Goal: Navigation & Orientation: Find specific page/section

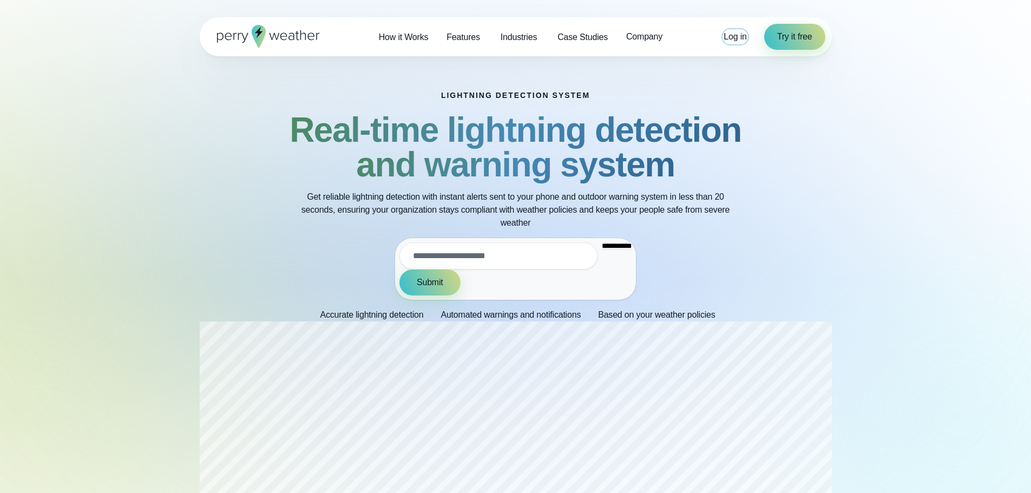
click at [731, 30] on link "Log in" at bounding box center [734, 36] width 23 height 13
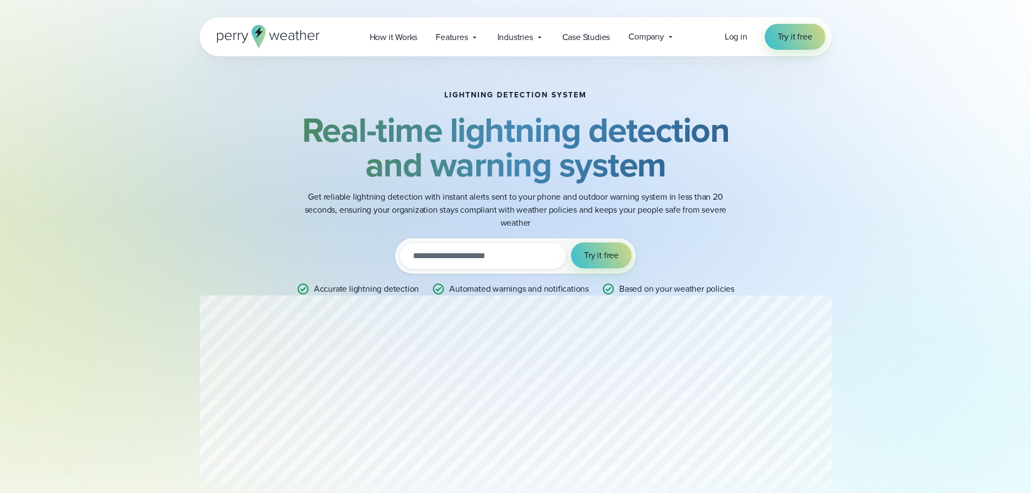
drag, startPoint x: 254, startPoint y: 37, endPoint x: 181, endPoint y: 182, distance: 163.1
click at [181, 182] on div "Lightning detection system Real-time lightning detection and warning system Get…" at bounding box center [515, 193] width 779 height 274
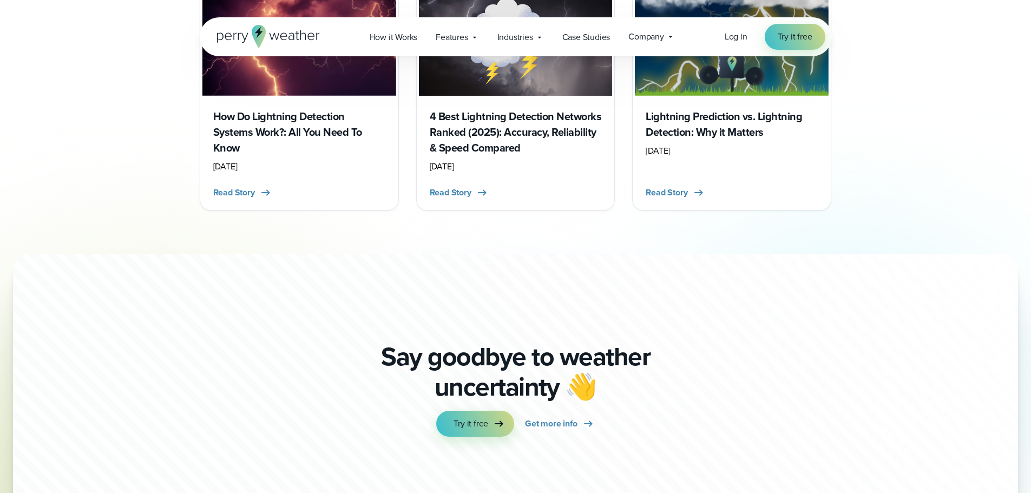
scroll to position [3317, 0]
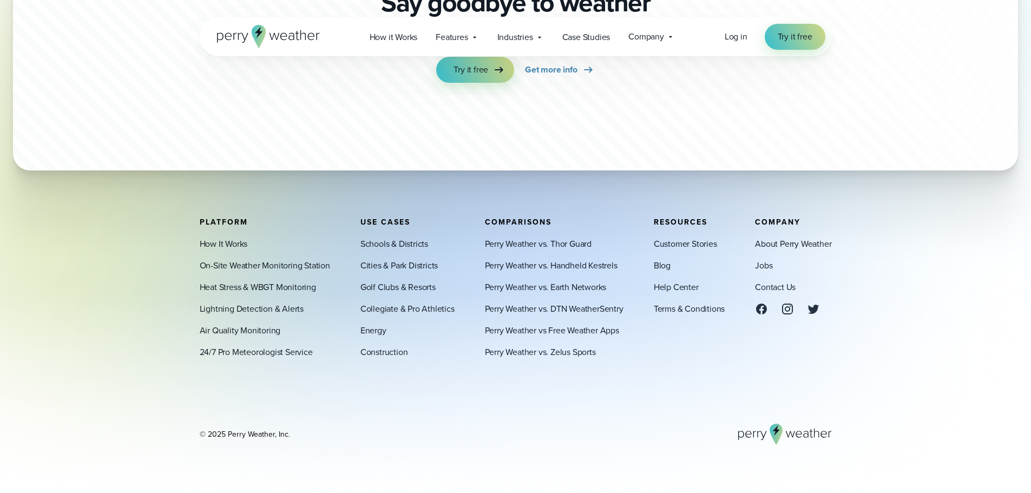
drag, startPoint x: 678, startPoint y: 217, endPoint x: 690, endPoint y: 237, distance: 23.0
click at [678, 218] on span "Resources" at bounding box center [681, 221] width 54 height 11
click at [786, 242] on link "About Perry Weather" at bounding box center [793, 244] width 76 height 13
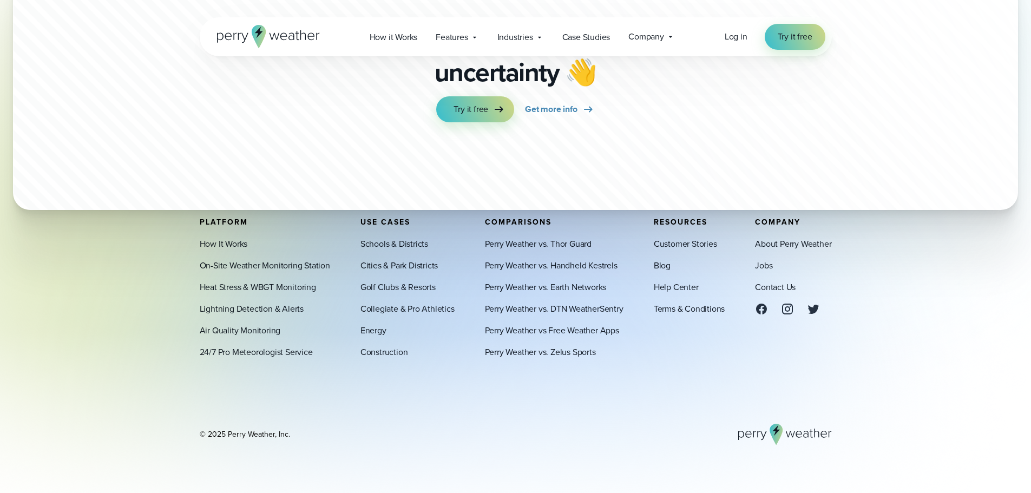
scroll to position [2976, 0]
